Goal: Check status: Check status

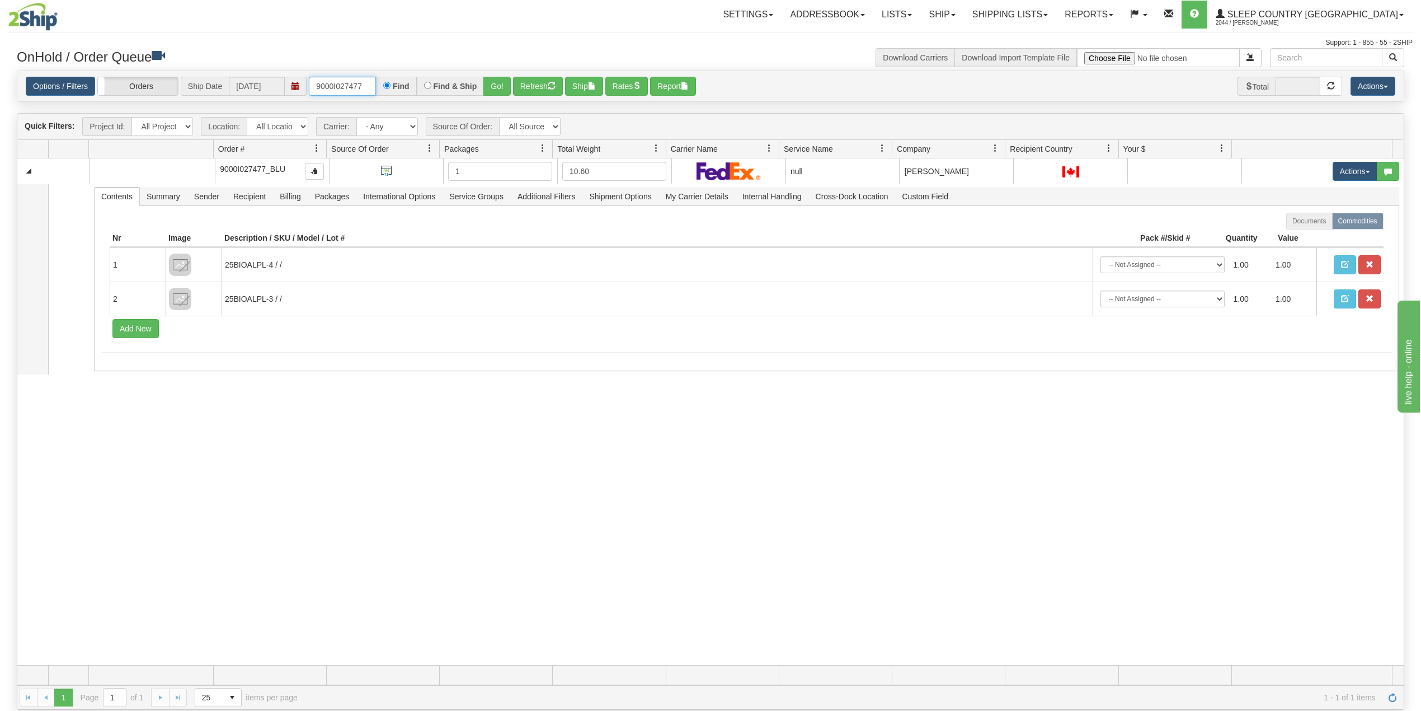
click at [358, 81] on input "9000I027477" at bounding box center [342, 86] width 67 height 19
click at [359, 81] on input "9000I027477" at bounding box center [342, 86] width 67 height 19
paste input "2I053470"
click at [504, 83] on button "Go!" at bounding box center [496, 86] width 27 height 19
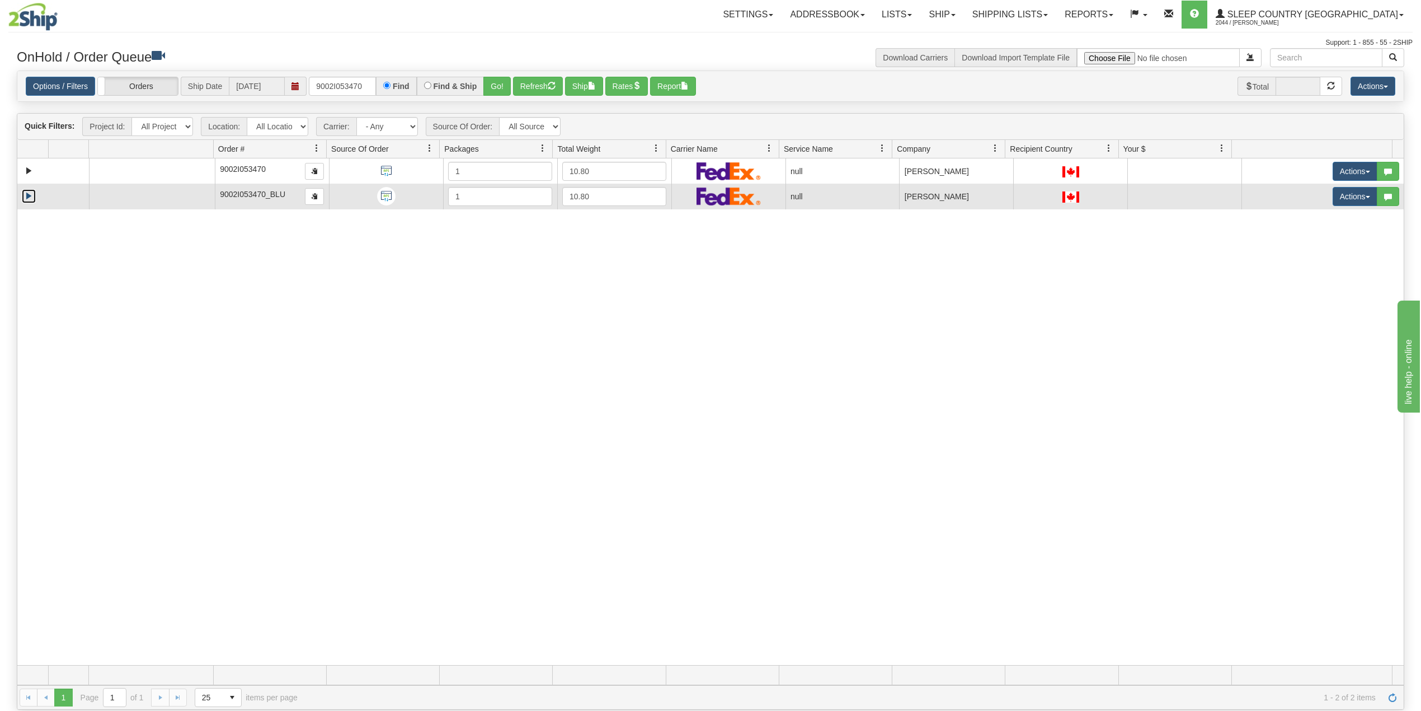
click at [30, 194] on link "Expand" at bounding box center [29, 196] width 14 height 14
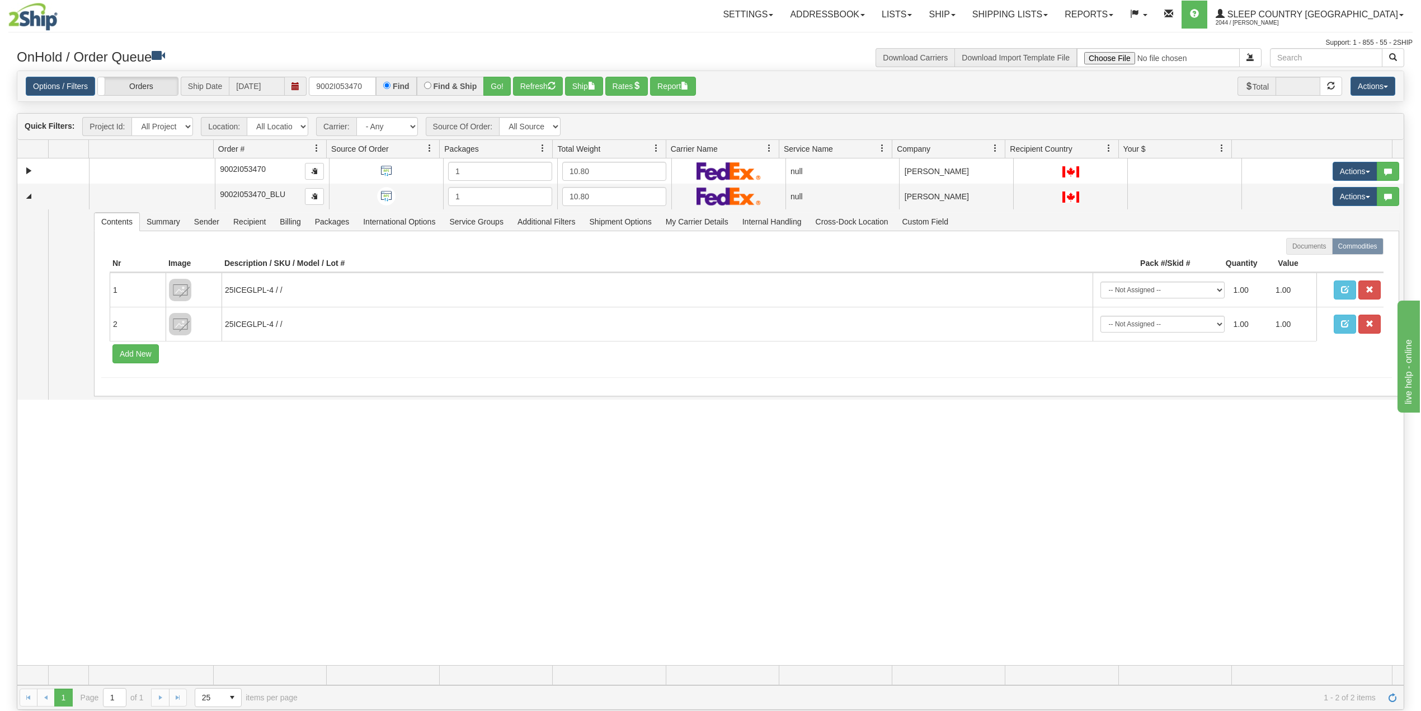
click at [103, 582] on div "31552995 300 90967295 0 9002I053470 1 10.80 null Shipping department Sleep Coun…" at bounding box center [710, 411] width 1386 height 506
click at [349, 91] on input "9002I053470" at bounding box center [342, 86] width 67 height 19
paste input "36935"
type input "9002I036935"
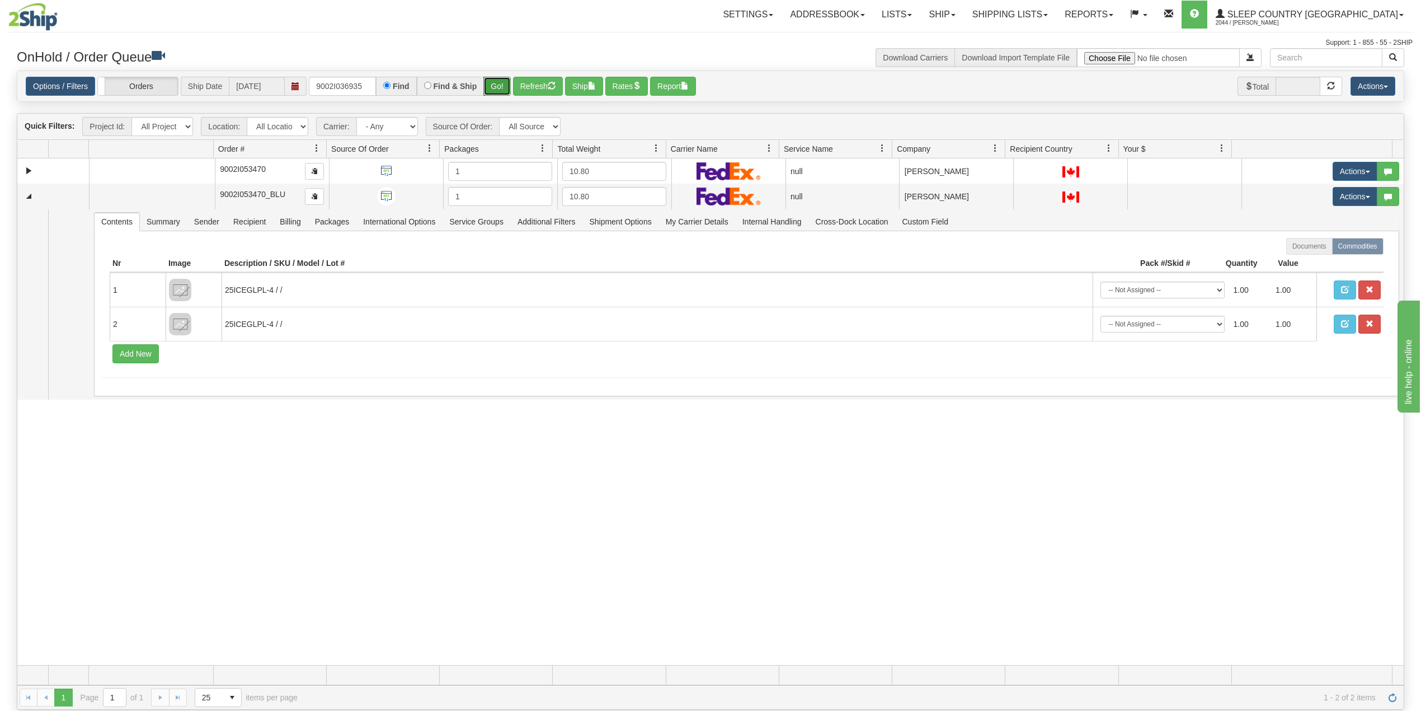
click at [496, 88] on button "Go!" at bounding box center [496, 86] width 27 height 19
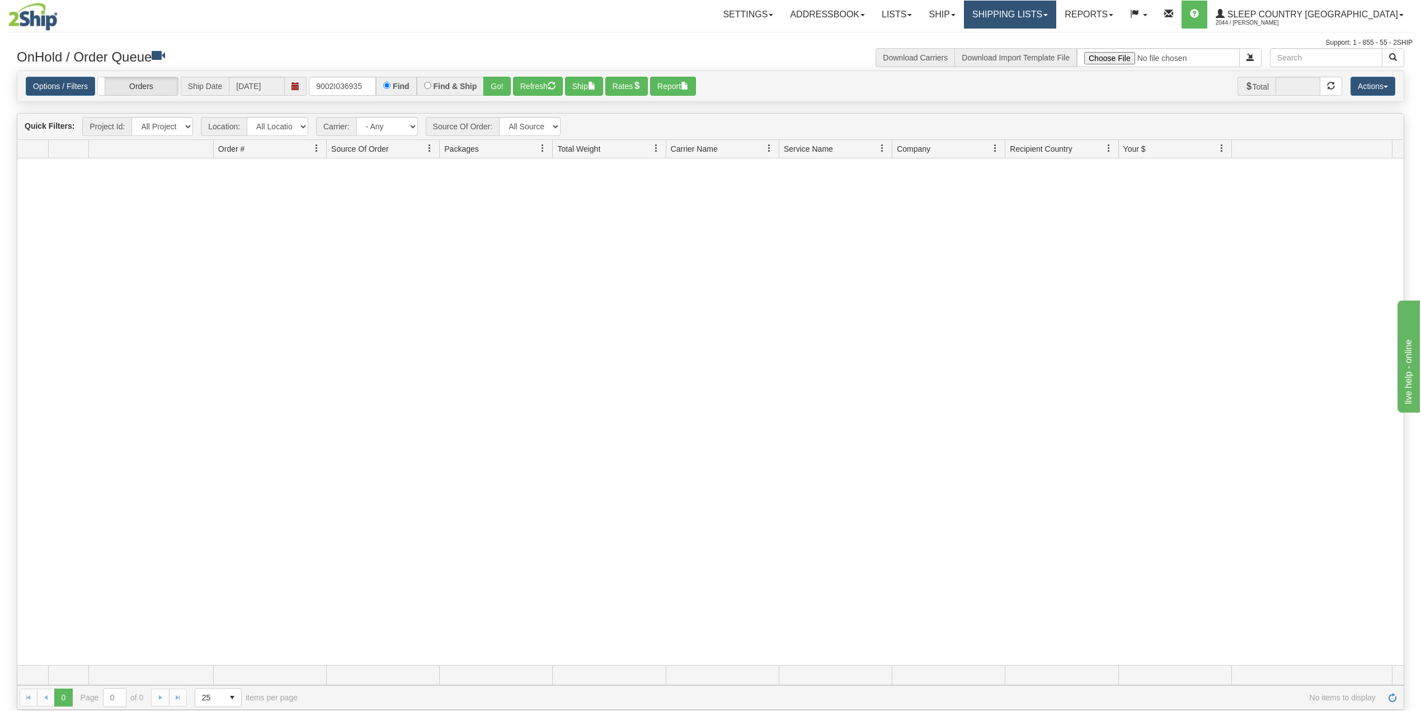
click at [1053, 16] on link "Shipping lists" at bounding box center [1010, 15] width 92 height 28
click at [1038, 57] on link "Search Shipment History" at bounding box center [1001, 53] width 109 height 15
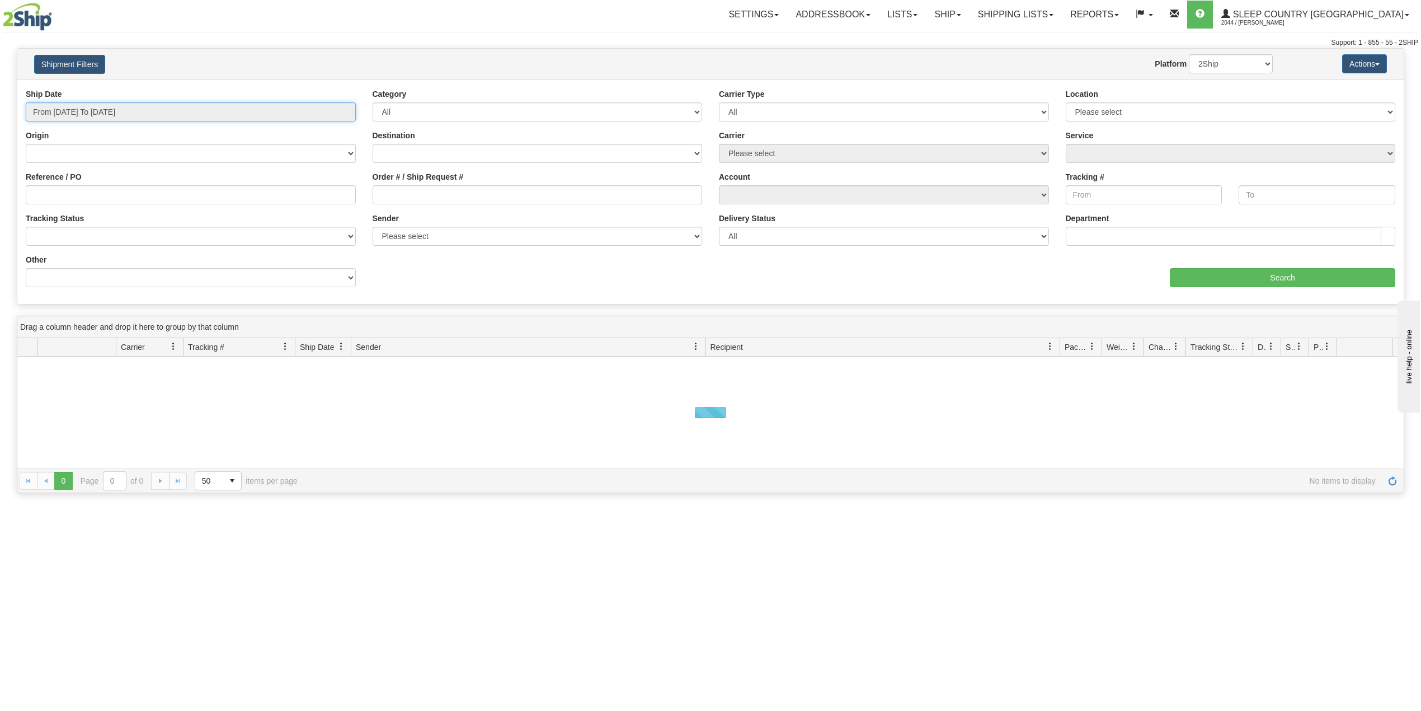
drag, startPoint x: 88, startPoint y: 110, endPoint x: 99, endPoint y: 146, distance: 37.3
click at [90, 110] on input "From [DATE] To [DATE]" at bounding box center [191, 111] width 330 height 19
click at [72, 191] on li "Last 30 Days" at bounding box center [76, 192] width 90 height 15
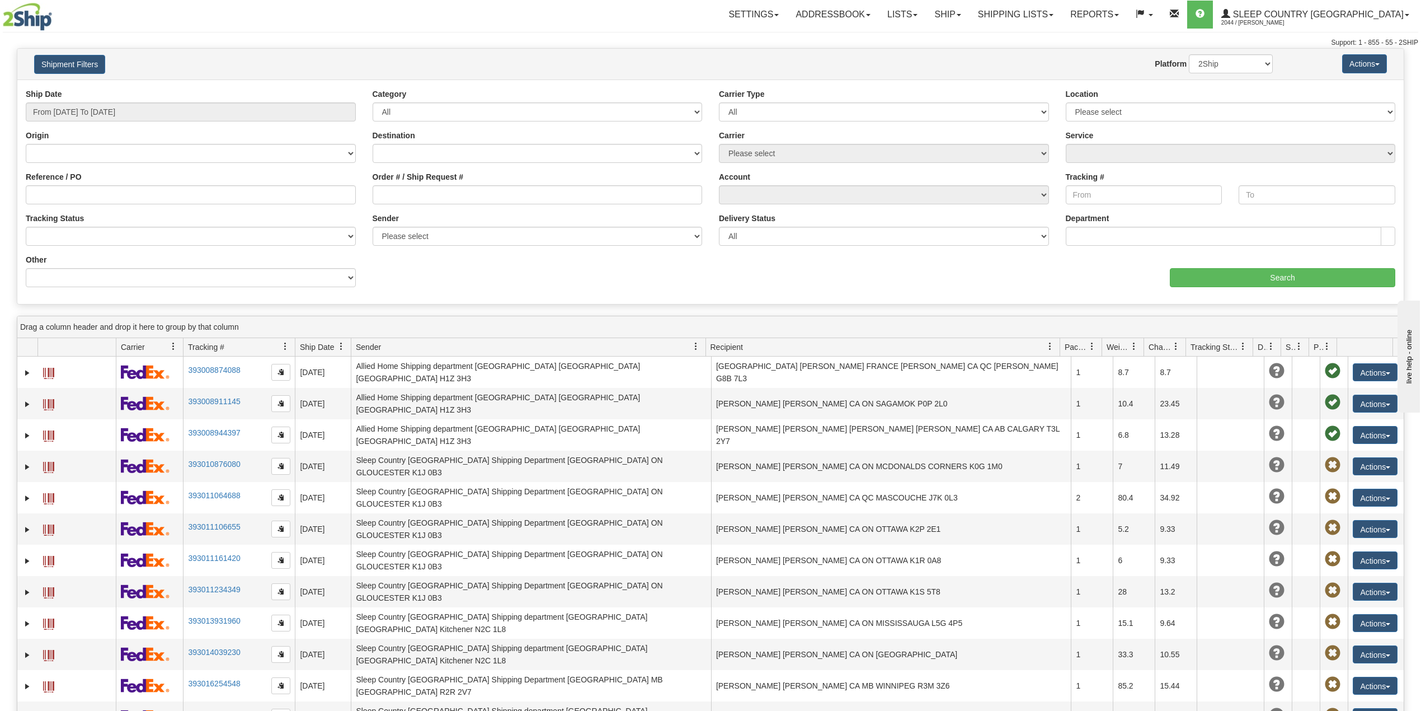
type input "From [DATE] To [DATE]"
click at [74, 191] on input "Reference / PO" at bounding box center [191, 194] width 330 height 19
paste input "9002I036935"
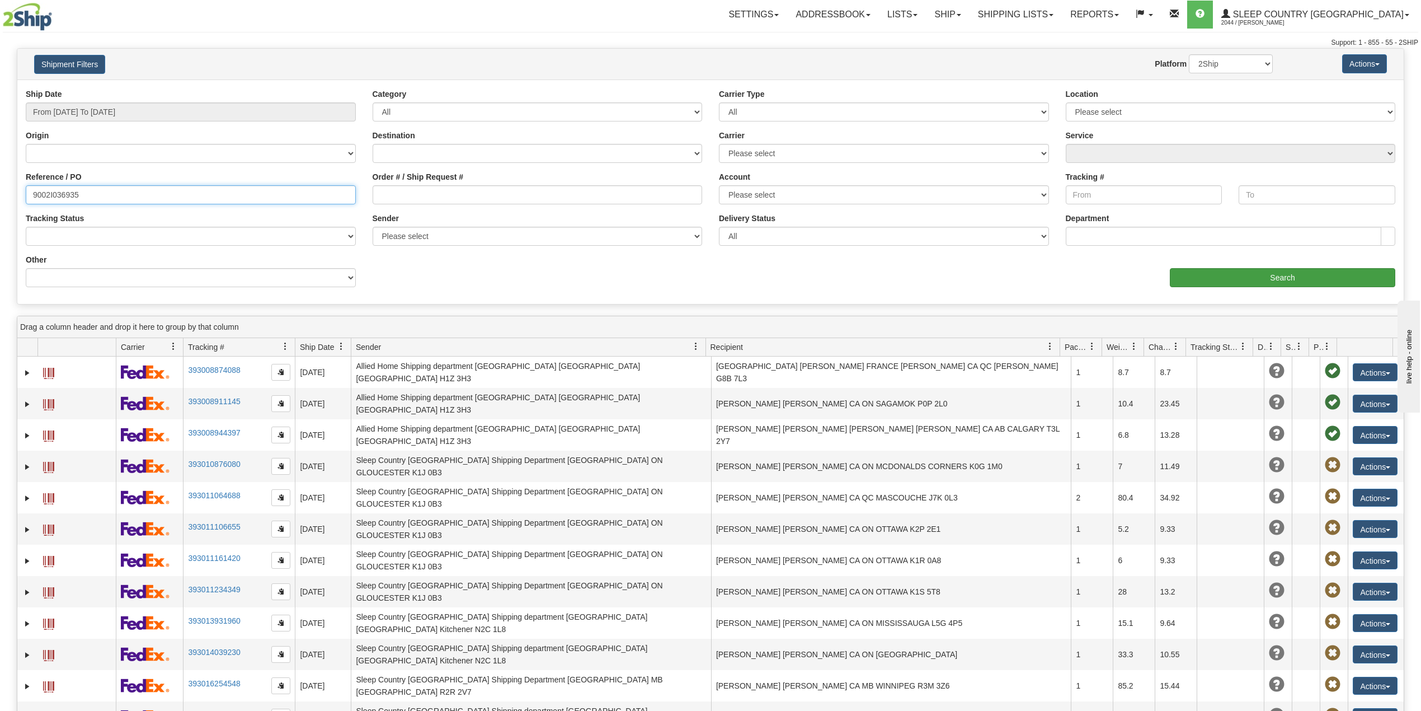
type input "9002I036935"
click at [1209, 280] on input "Search" at bounding box center [1282, 277] width 225 height 19
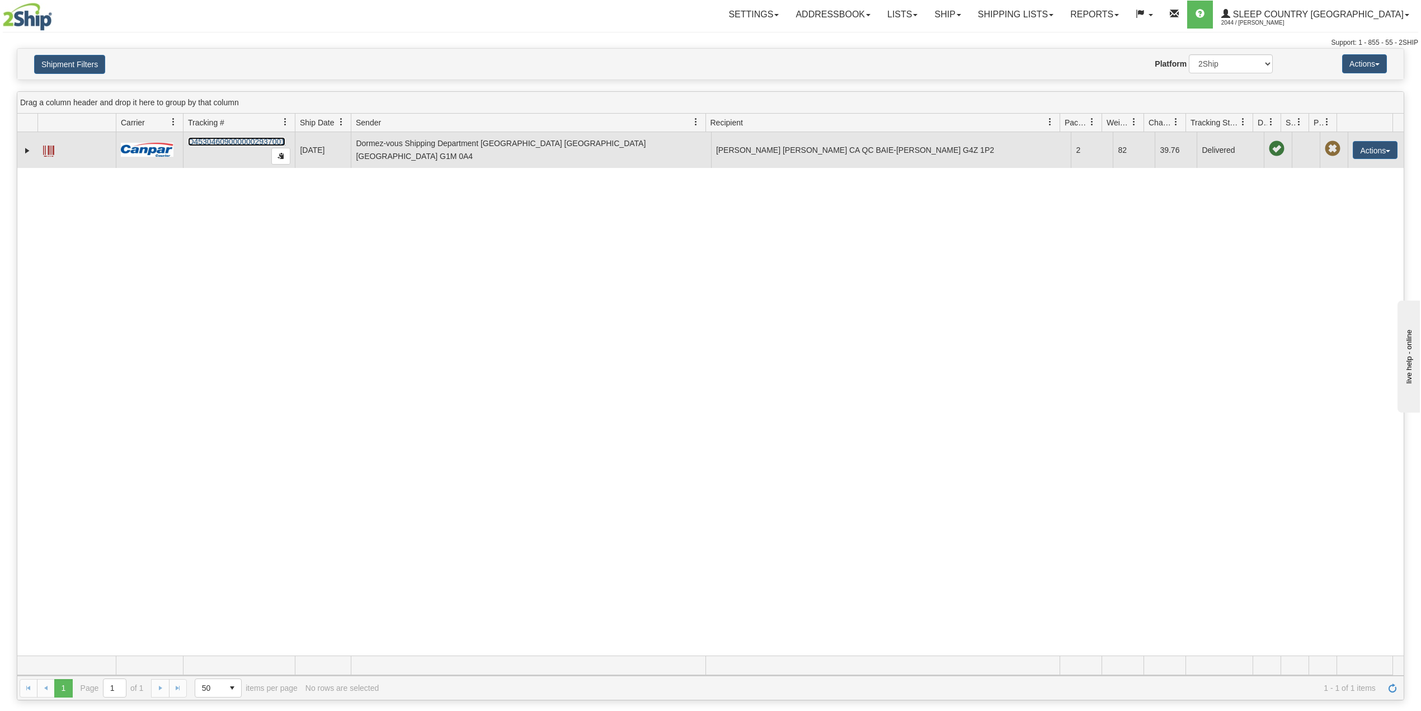
click at [249, 139] on link "D453046090000002937001" at bounding box center [236, 141] width 97 height 9
click at [29, 150] on link "Expand" at bounding box center [27, 150] width 11 height 11
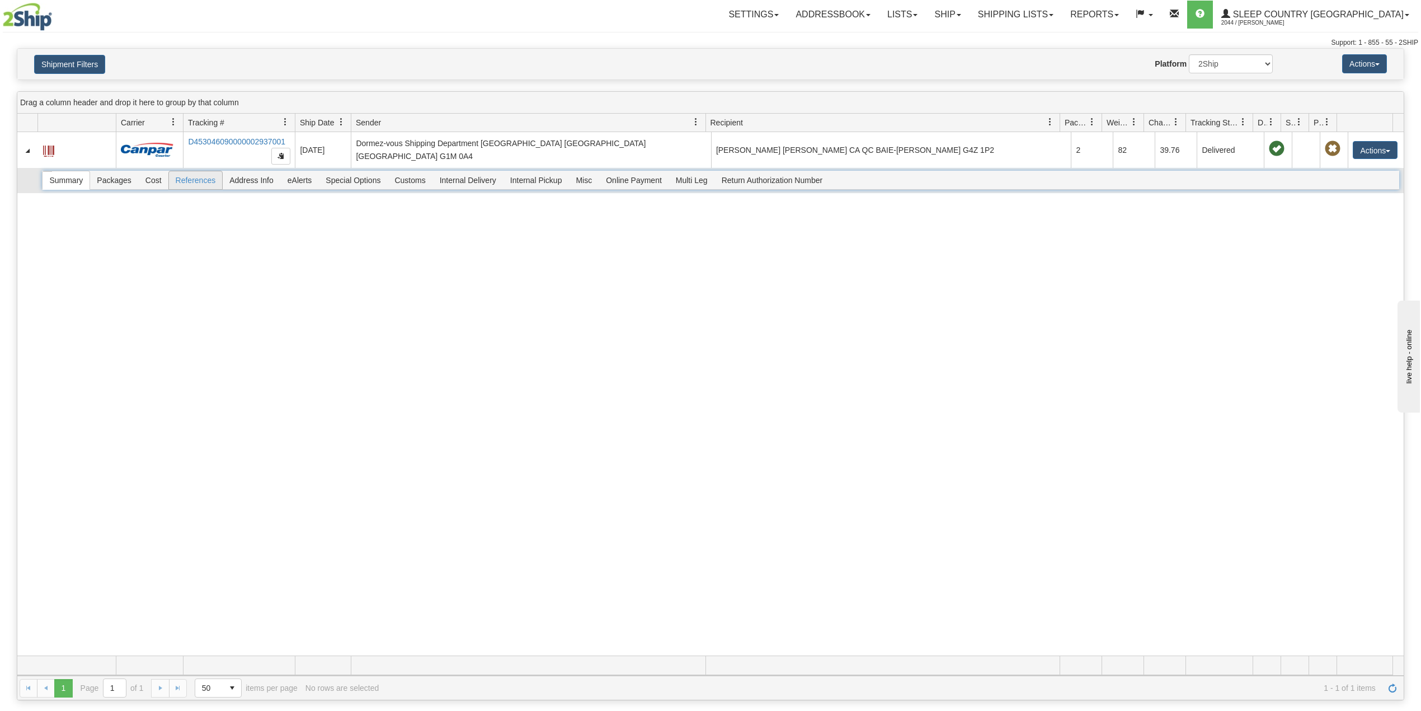
click at [201, 182] on span "References" at bounding box center [196, 180] width 54 height 18
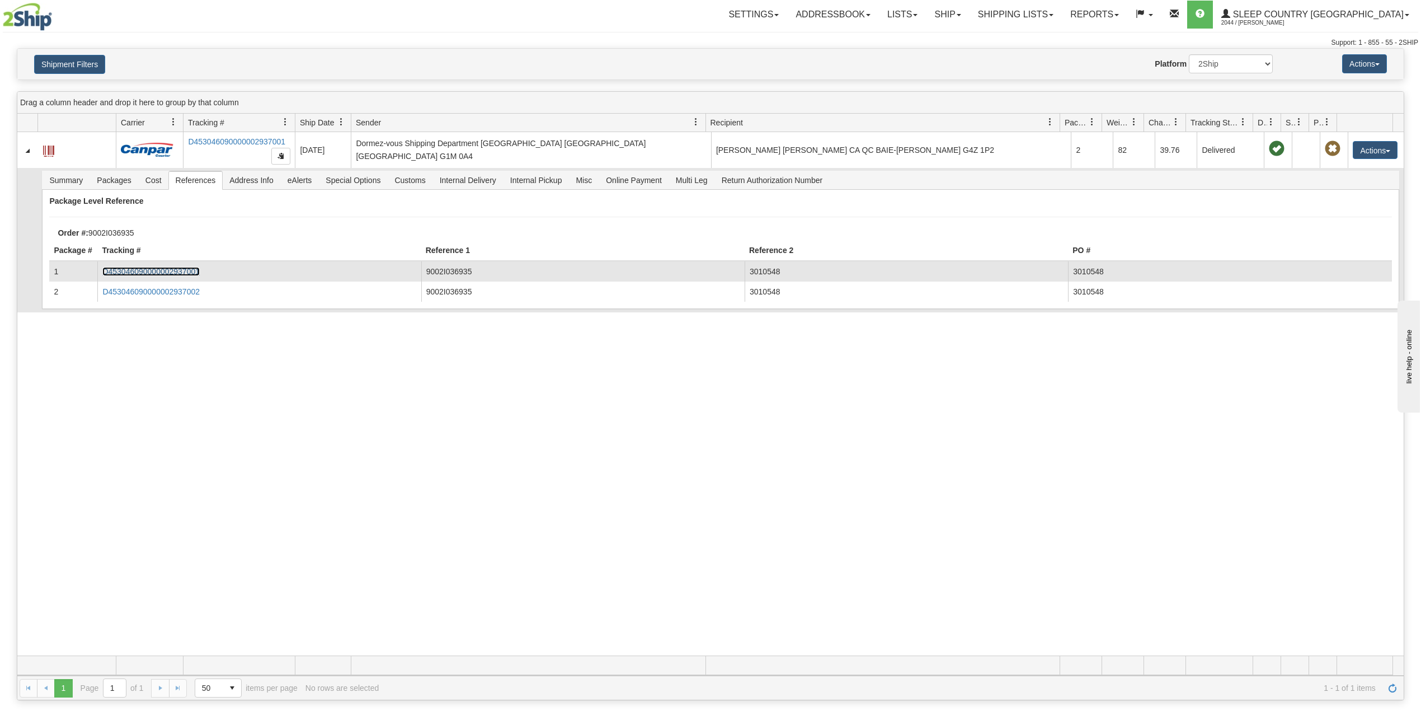
click at [166, 273] on link "D453046090000002937001" at bounding box center [150, 271] width 97 height 9
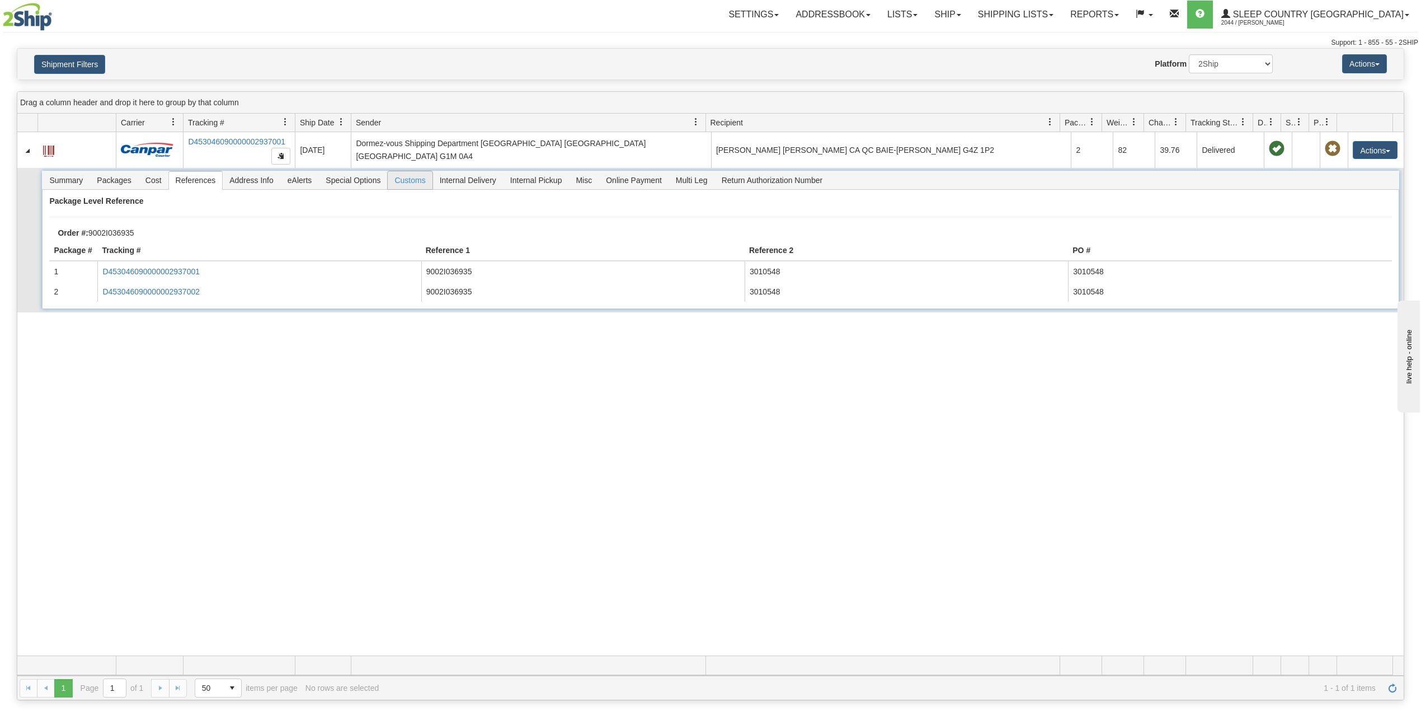
click at [415, 186] on span "Customs" at bounding box center [410, 180] width 44 height 18
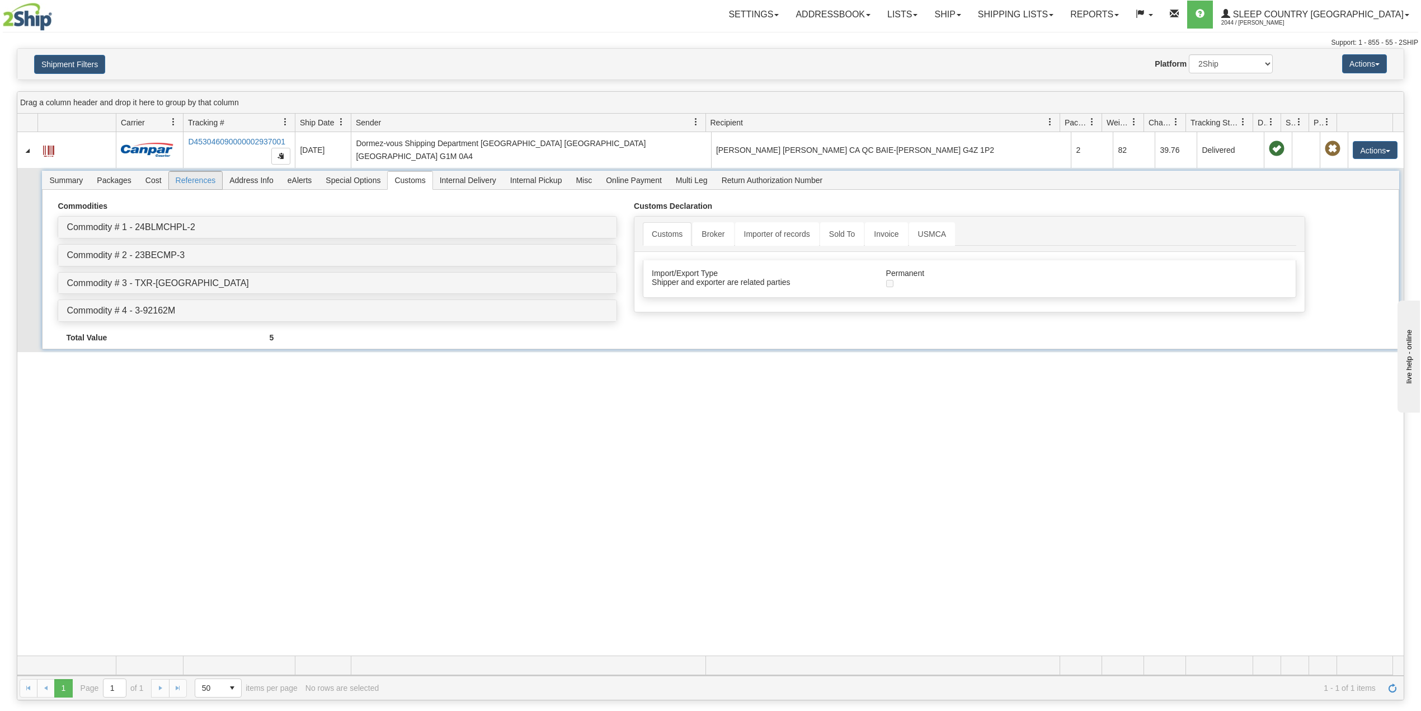
click at [211, 180] on span "References" at bounding box center [196, 180] width 54 height 18
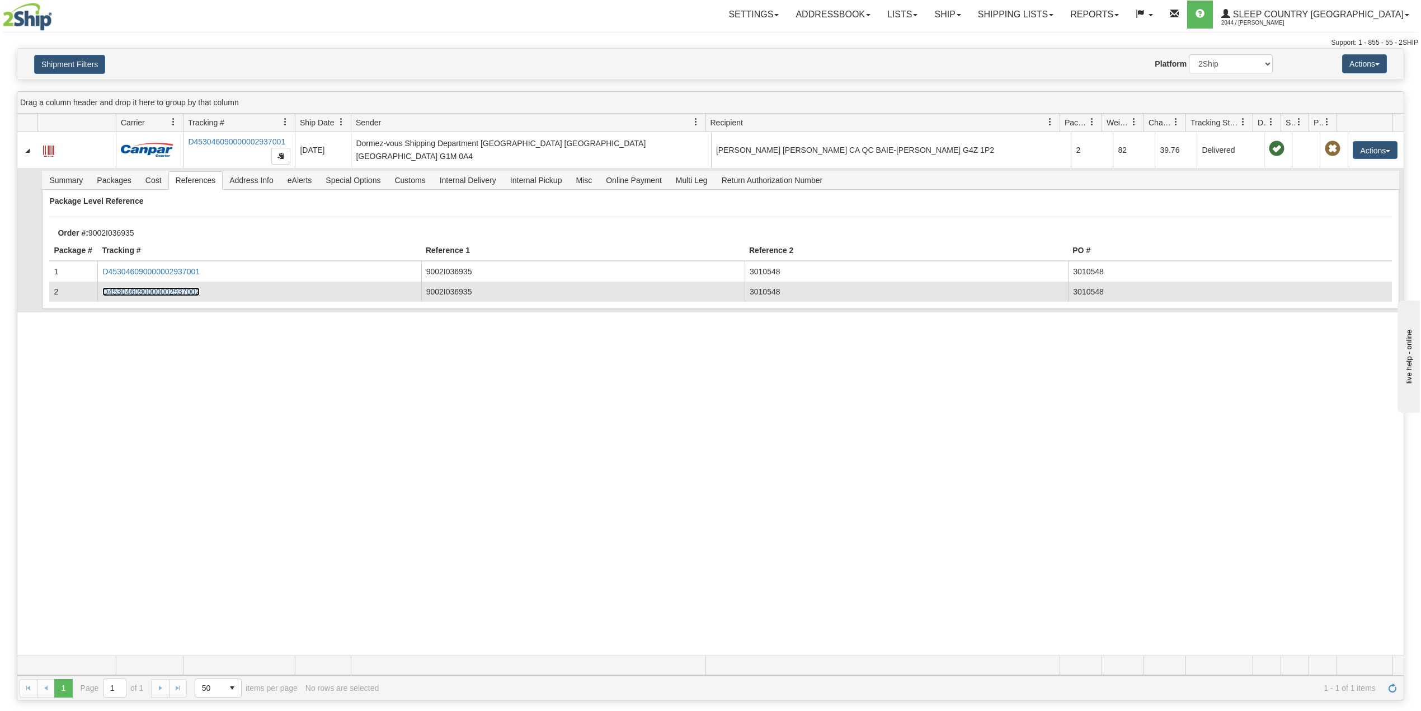
click at [182, 294] on link "D453046090000002937002" at bounding box center [150, 291] width 97 height 9
